Goal: Obtain resource: Download file/media

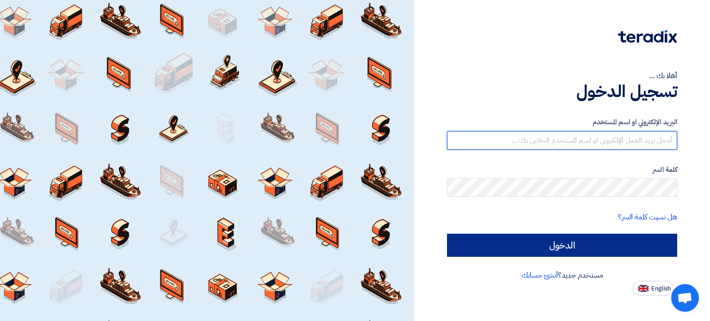
type input "[EMAIL_ADDRESS][DOMAIN_NAME]"
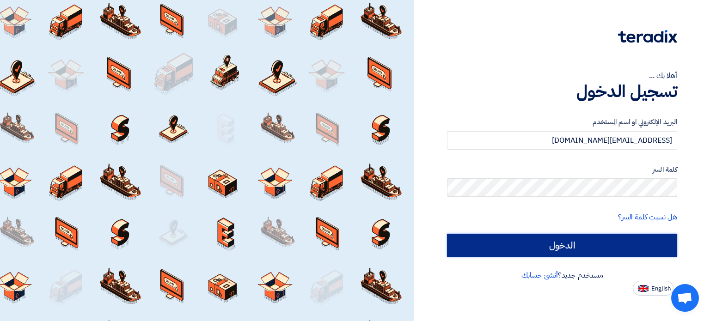
click at [598, 245] on input "الدخول" at bounding box center [562, 245] width 230 height 23
type input "Sign in"
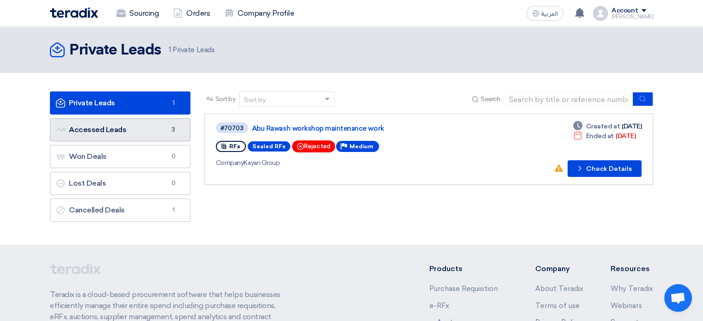
click at [148, 129] on link "Accessed Leads Accessed Leads 3" at bounding box center [120, 129] width 140 height 23
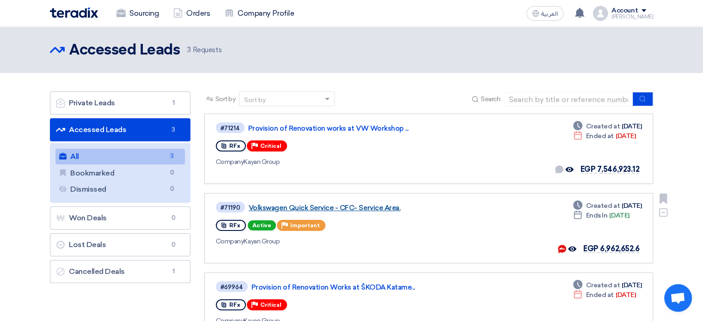
click at [331, 207] on link "Volkswagen Quick Service - CFC- Service Area." at bounding box center [364, 208] width 231 height 8
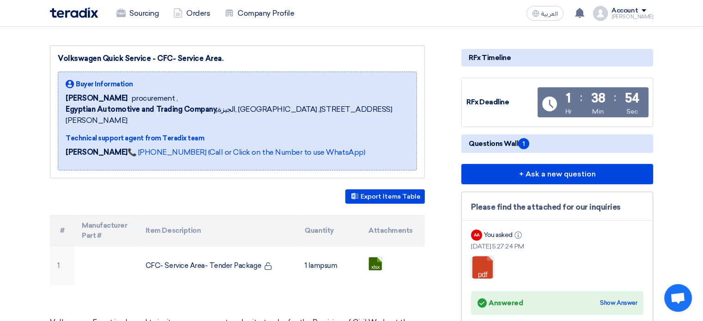
scroll to position [92, 0]
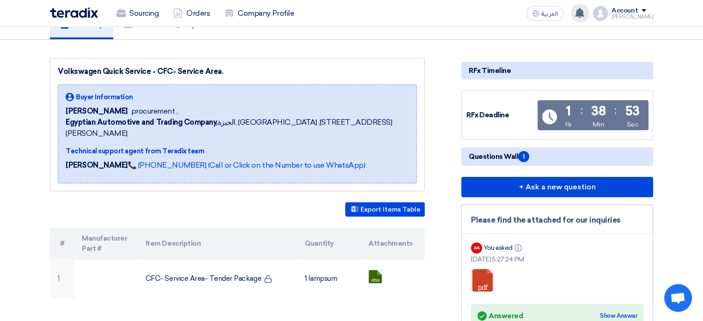
click at [584, 14] on use at bounding box center [579, 13] width 9 height 10
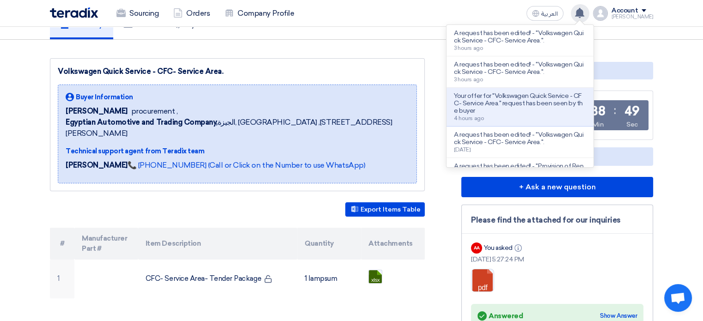
click at [584, 14] on use at bounding box center [579, 13] width 9 height 10
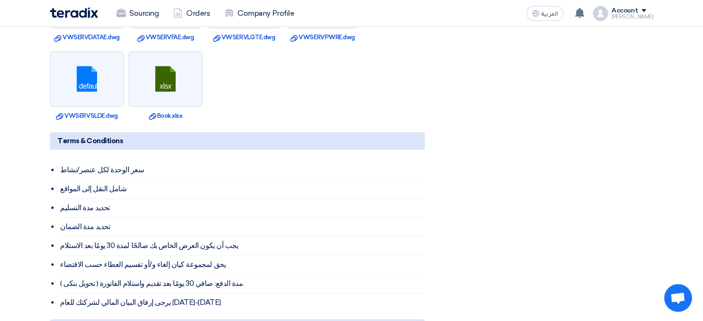
scroll to position [924, 0]
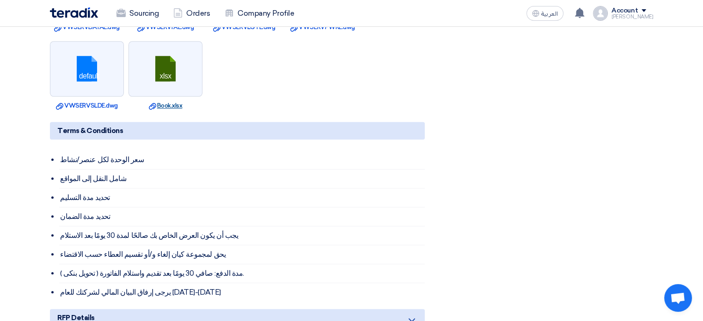
click at [181, 101] on link "Download file Book.xlsx" at bounding box center [165, 105] width 68 height 9
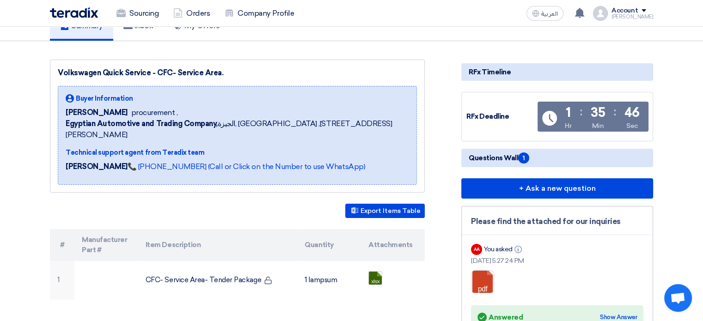
scroll to position [95, 0]
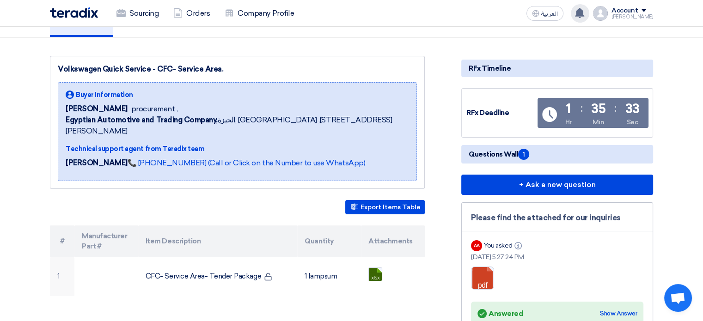
click at [584, 14] on use at bounding box center [579, 13] width 9 height 10
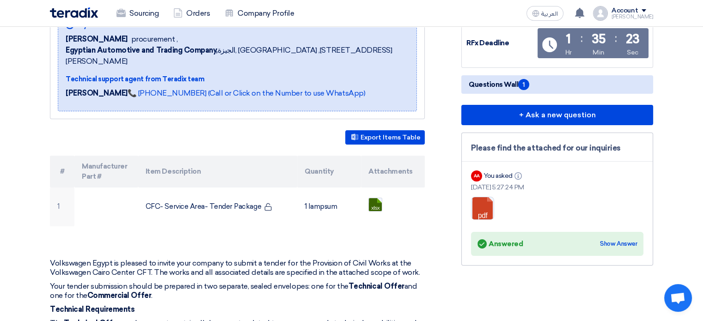
scroll to position [172, 0]
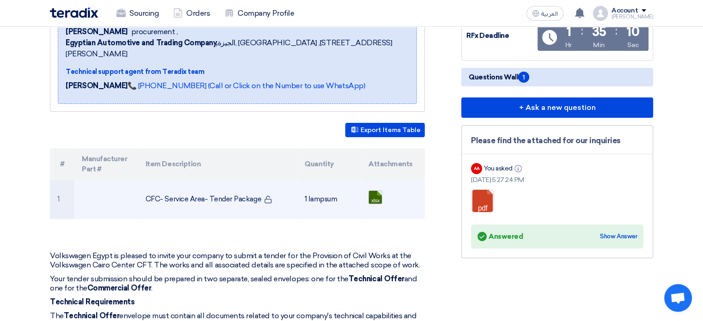
click at [378, 191] on link at bounding box center [406, 218] width 74 height 55
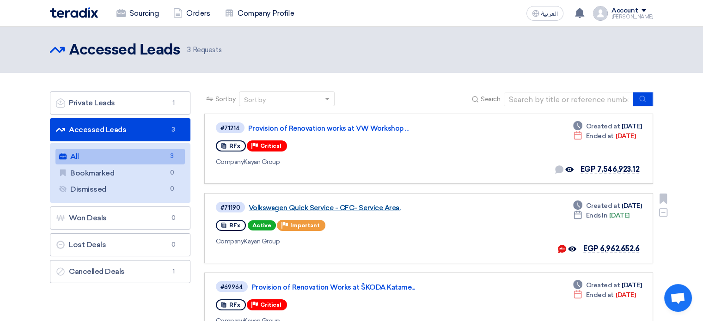
click at [369, 208] on link "Volkswagen Quick Service - CFC- Service Area." at bounding box center [364, 208] width 231 height 8
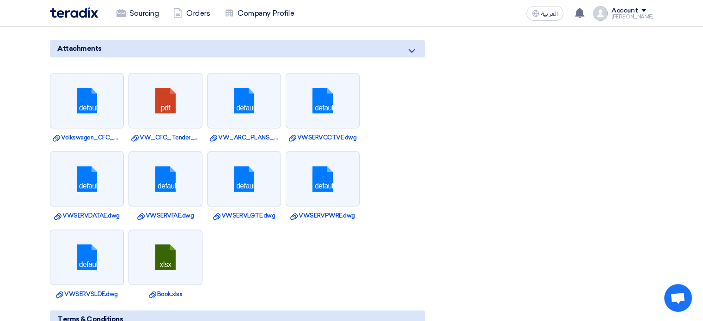
scroll to position [739, 0]
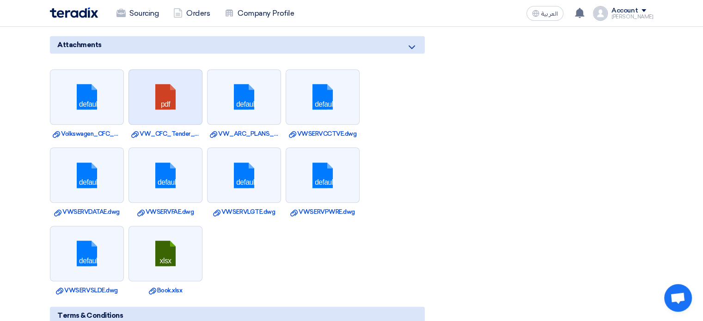
click at [174, 96] on link at bounding box center [166, 97] width 74 height 55
